Goal: Book appointment/travel/reservation

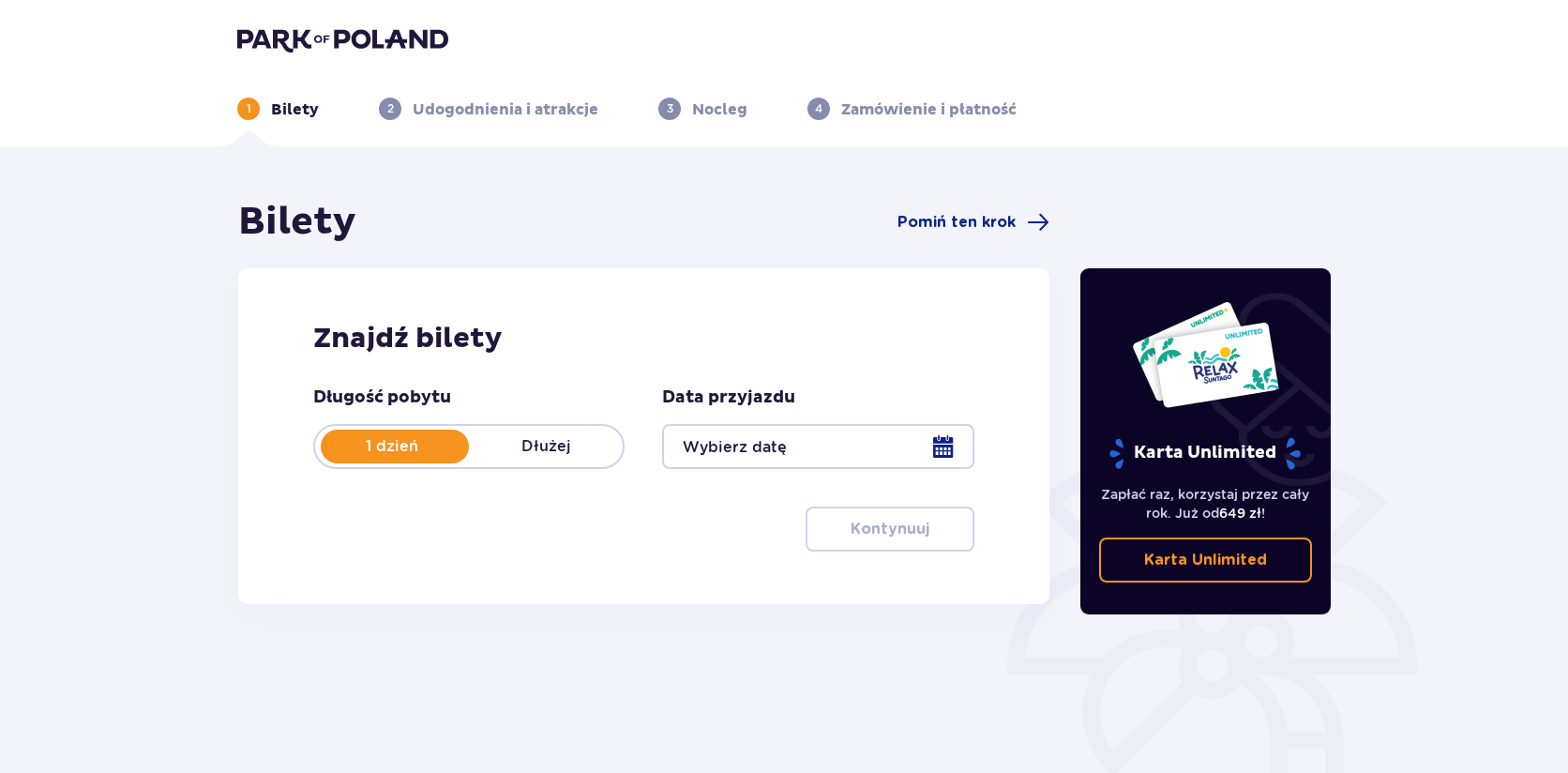
click at [961, 209] on div "Bilety Pomiń ten krok" at bounding box center [644, 221] width 812 height 47
click at [961, 217] on span "Pomiń ten krok" at bounding box center [957, 222] width 119 height 21
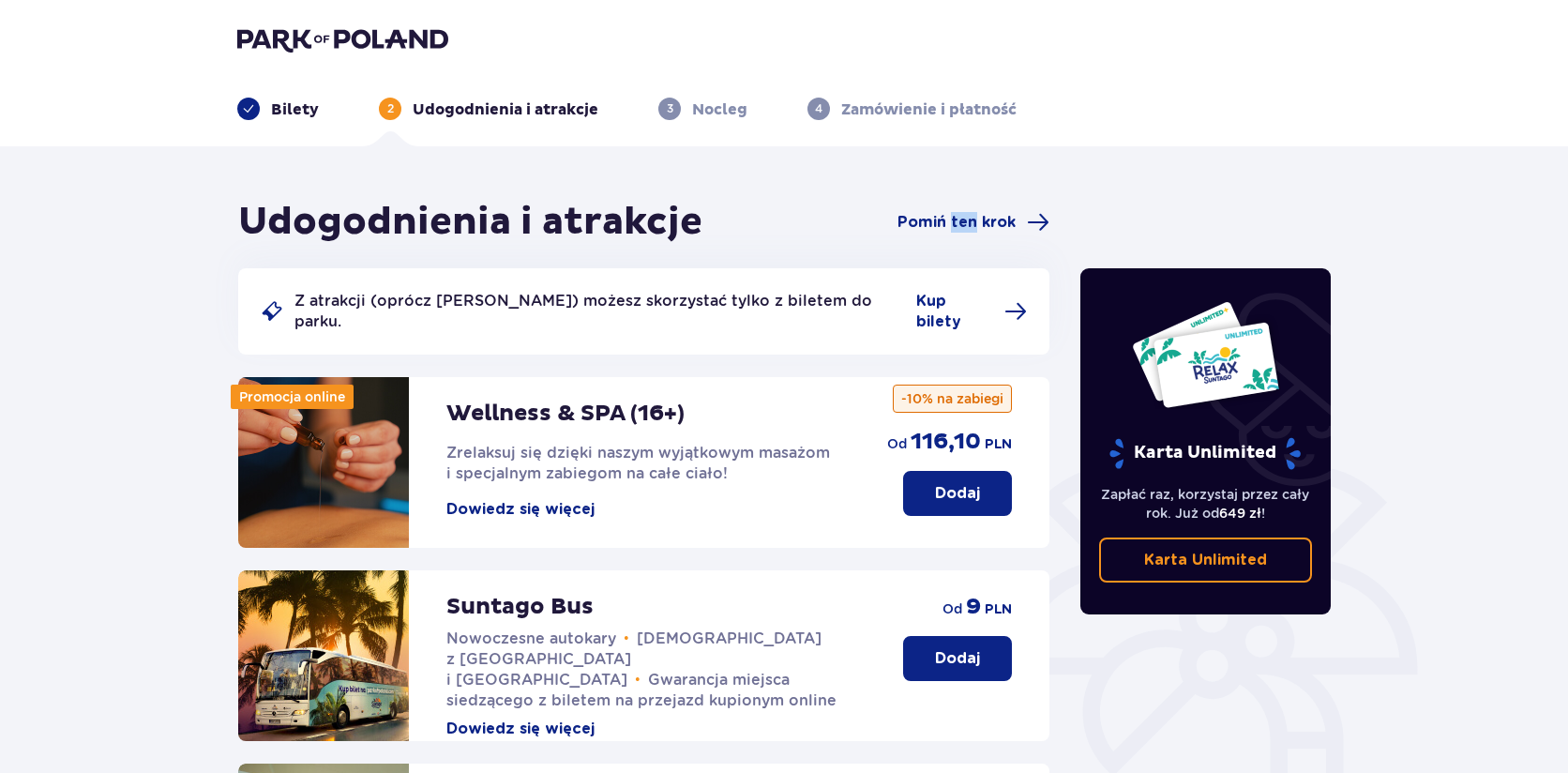
click at [961, 217] on span "Pomiń ten krok" at bounding box center [957, 222] width 119 height 21
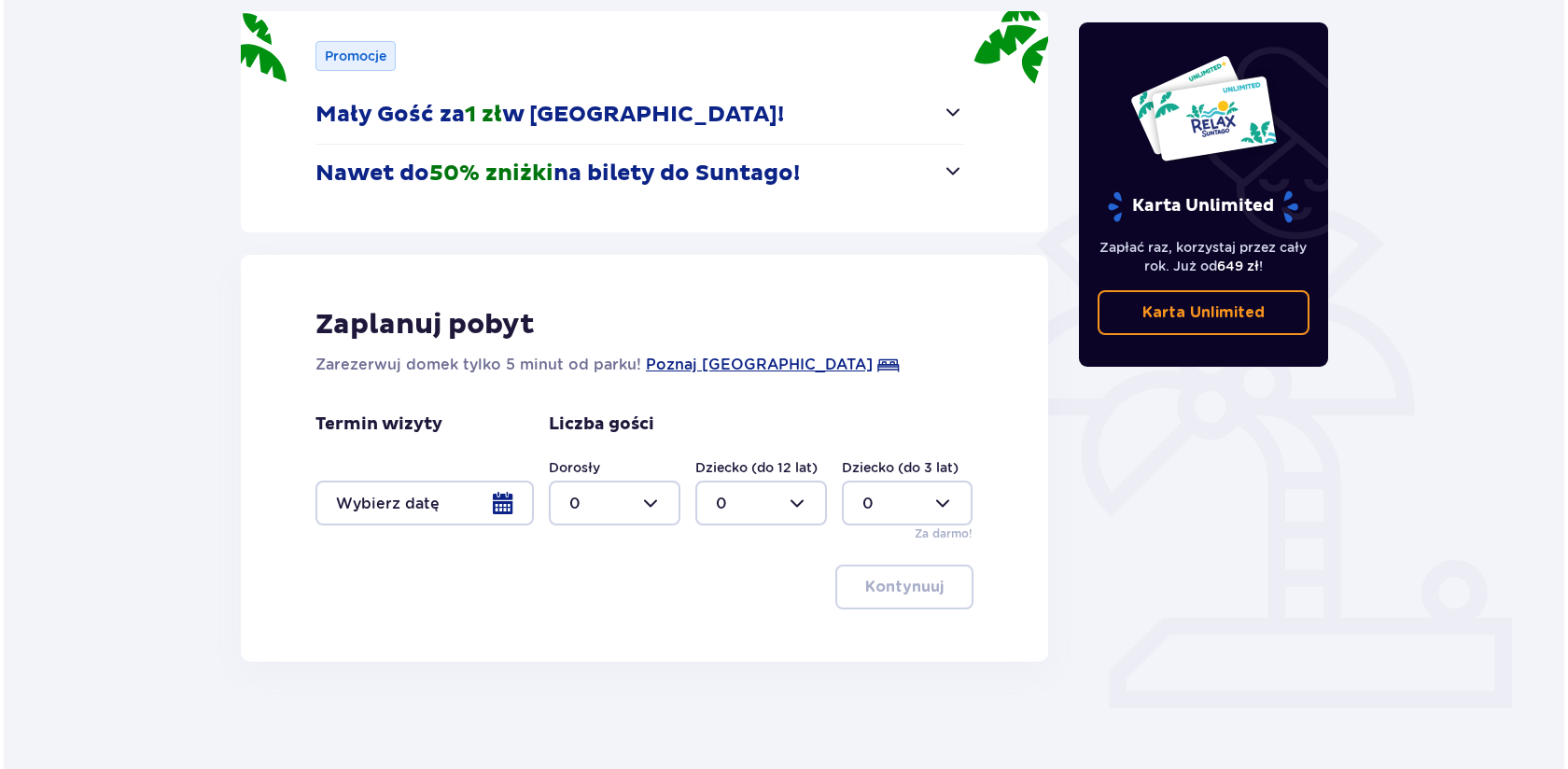
scroll to position [261, 0]
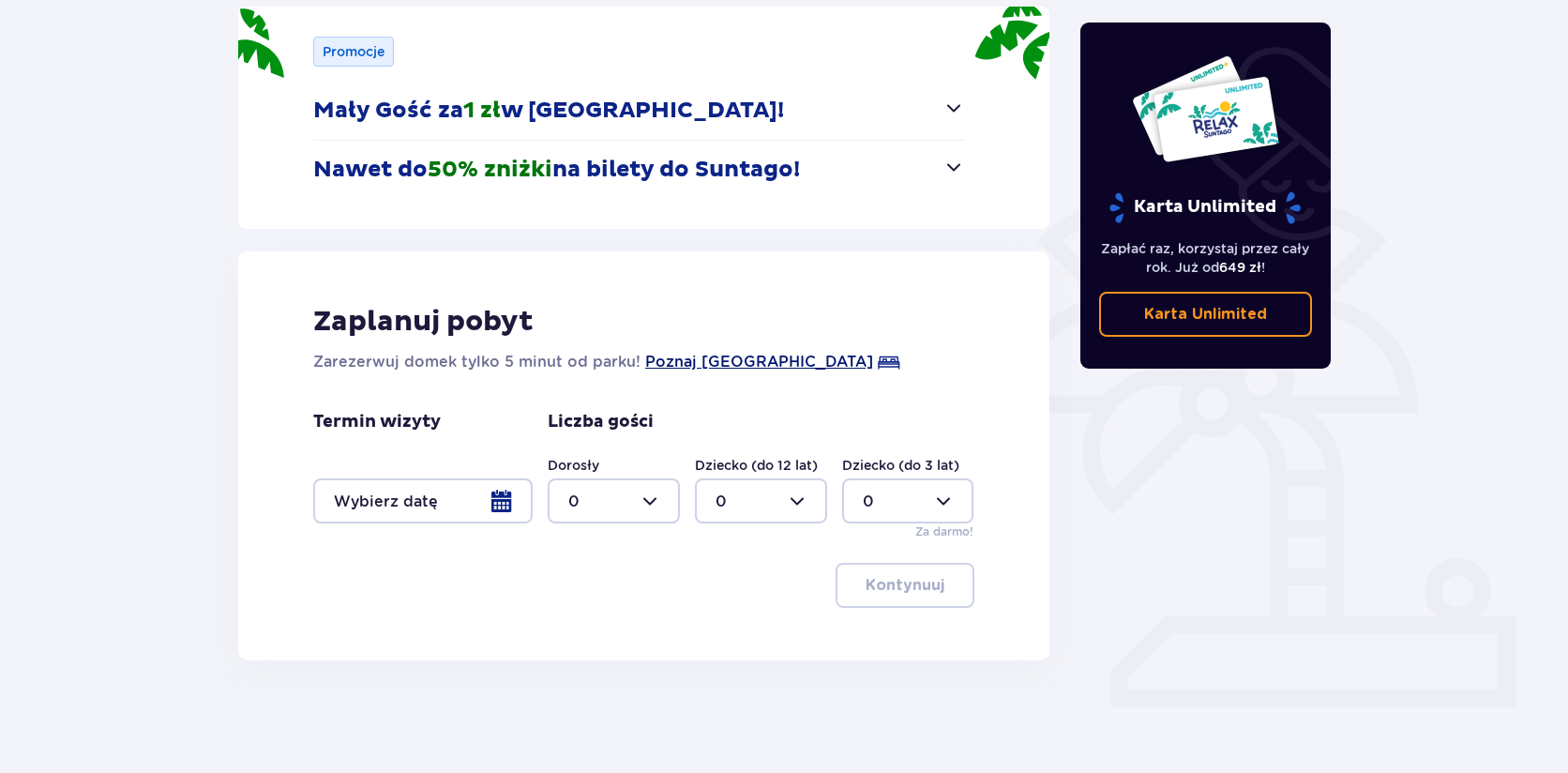
click at [765, 352] on span "Poznaj [GEOGRAPHIC_DATA]" at bounding box center [759, 363] width 228 height 23
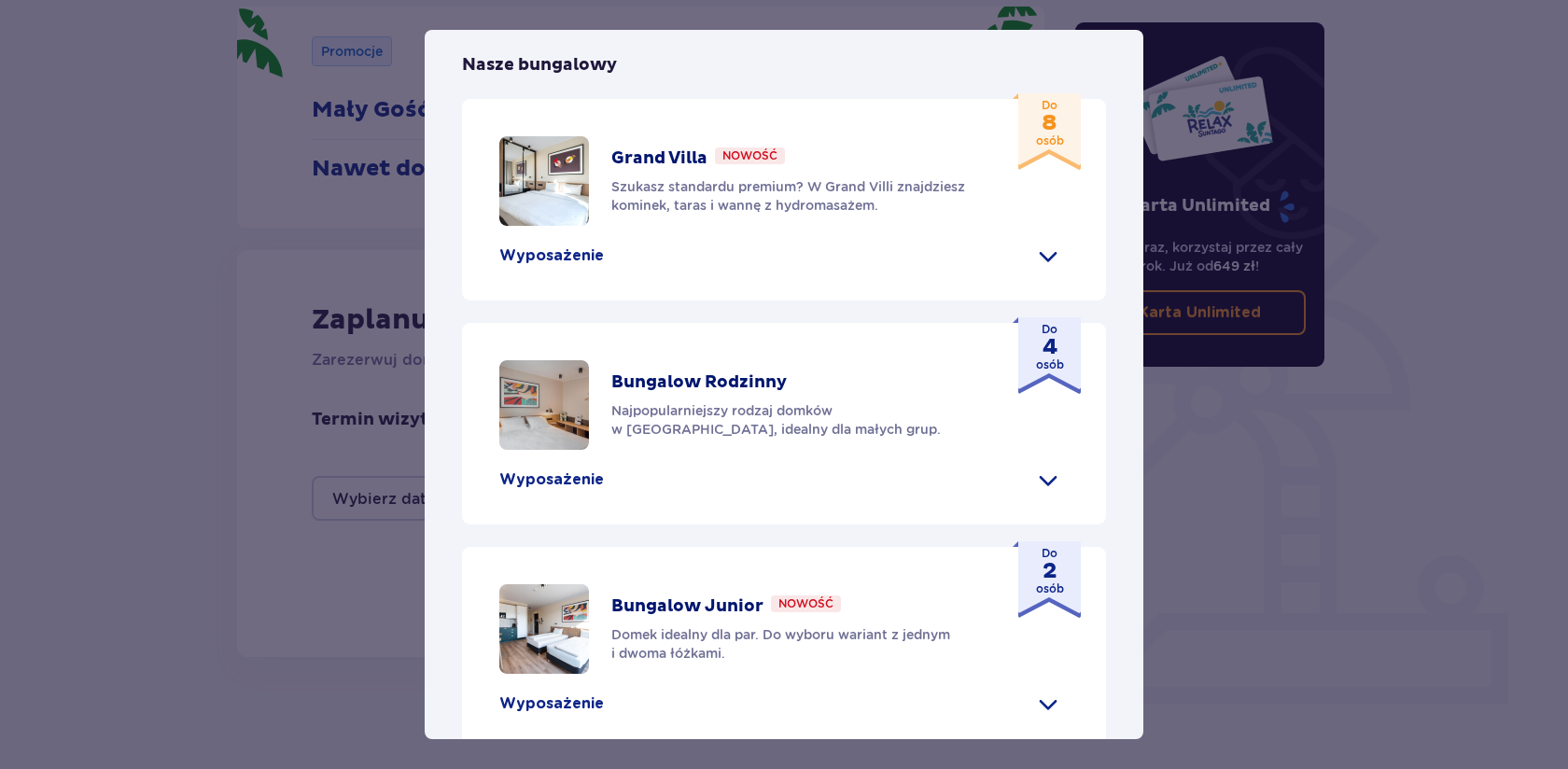
scroll to position [564, 0]
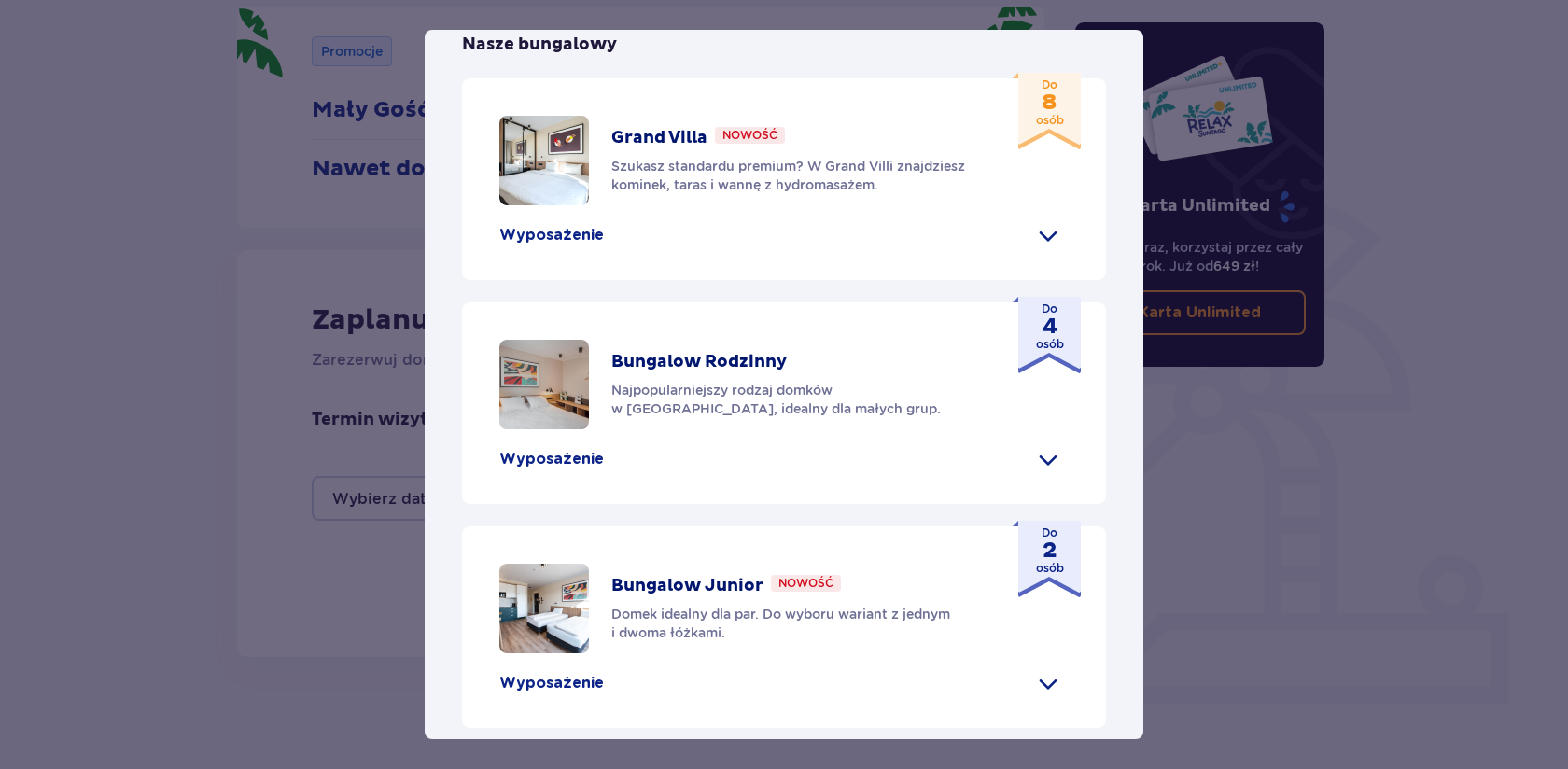
click at [574, 250] on div "Wyposażenie" at bounding box center [784, 235] width 570 height 30
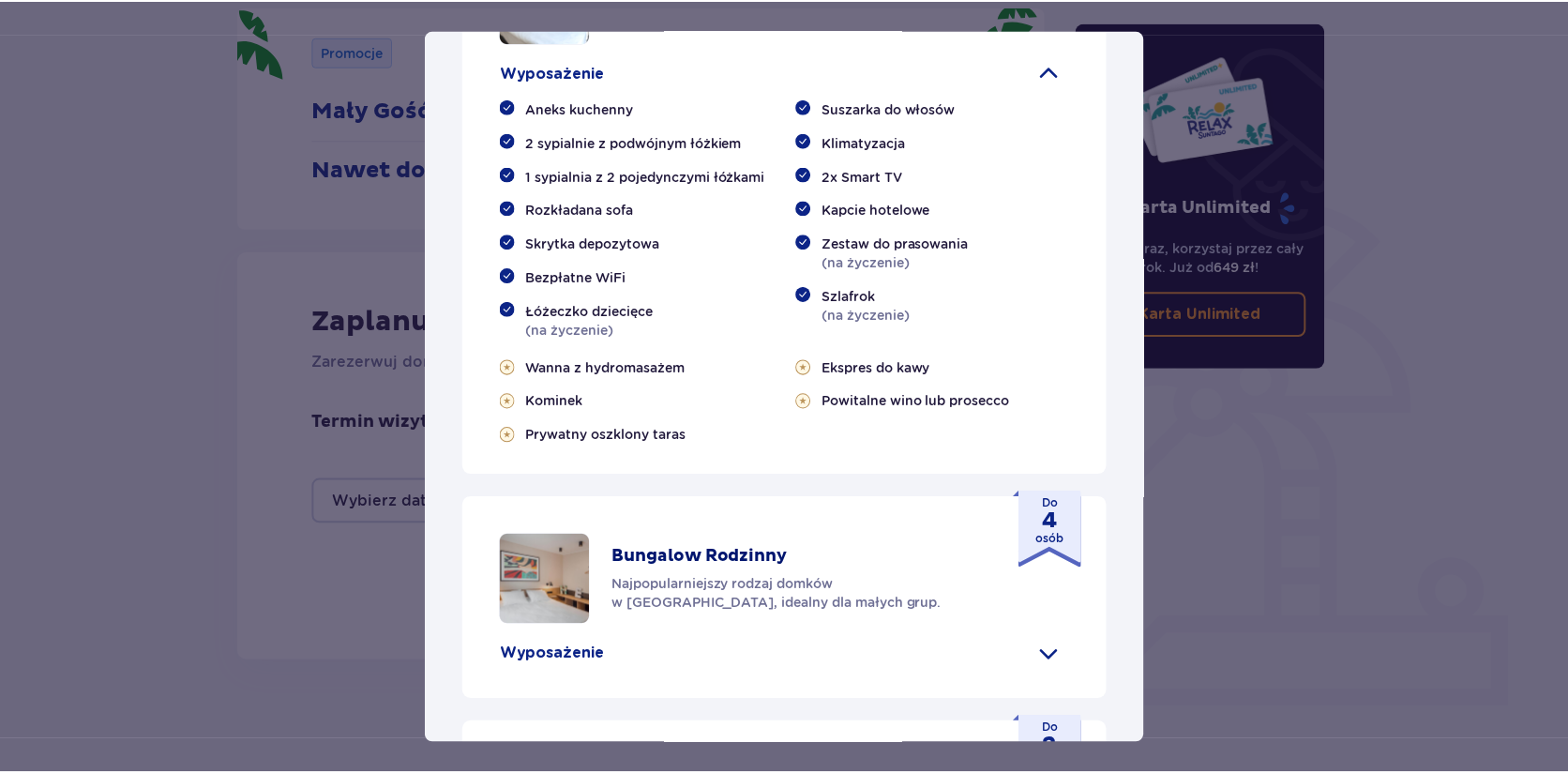
scroll to position [734, 0]
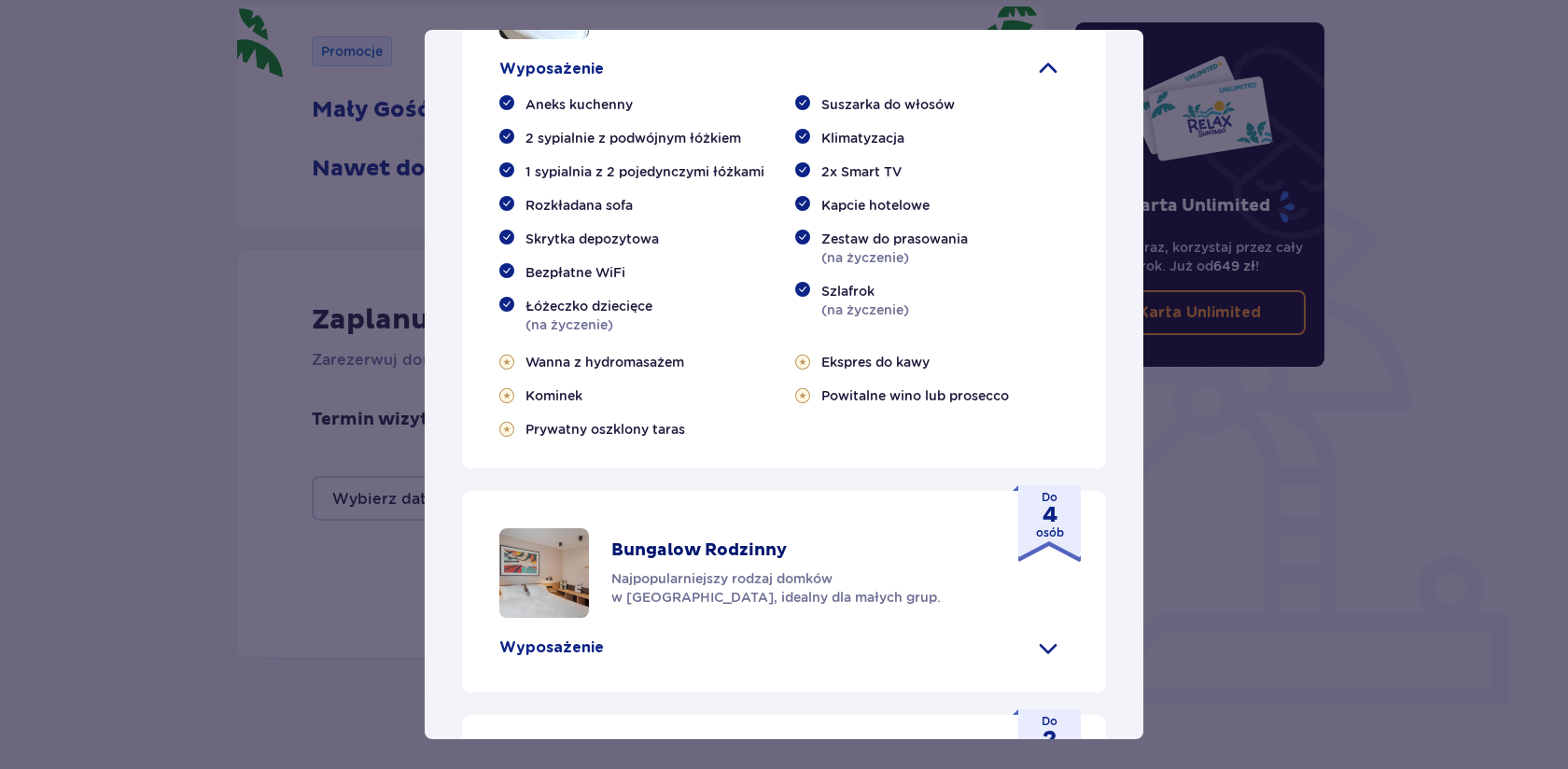
click at [1341, 398] on div "[GEOGRAPHIC_DATA] [GEOGRAPHIC_DATA] to idealne miejsce dla fanów dobrej zabawy …" at bounding box center [784, 384] width 1568 height 769
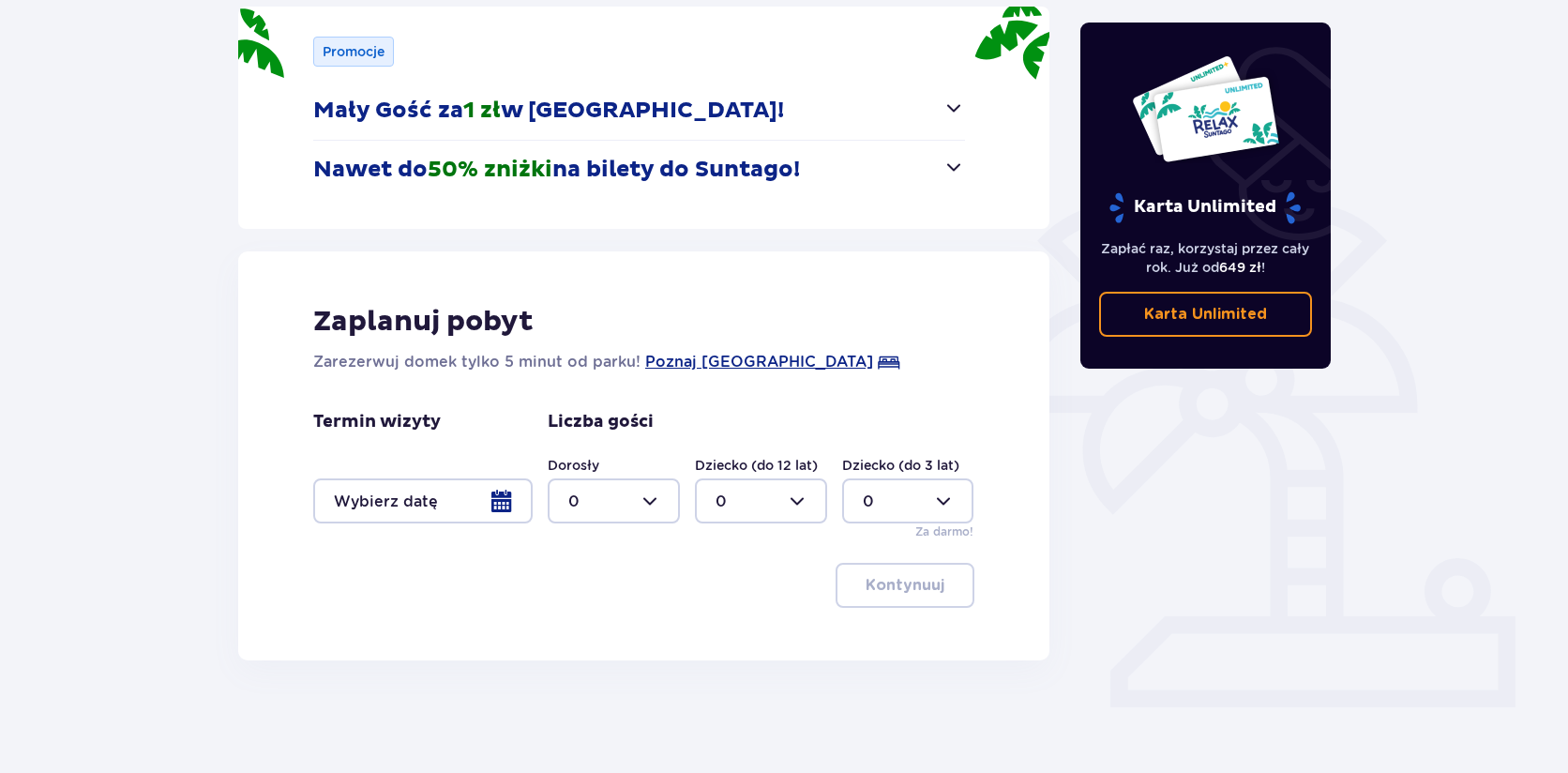
click at [921, 278] on div "Zaplanuj pobyt Zarezerwuj domek tylko 5 minut od parku! Poznaj [GEOGRAPHIC_DATA…" at bounding box center [644, 456] width 812 height 409
